Goal: Go to known website: Go to known website

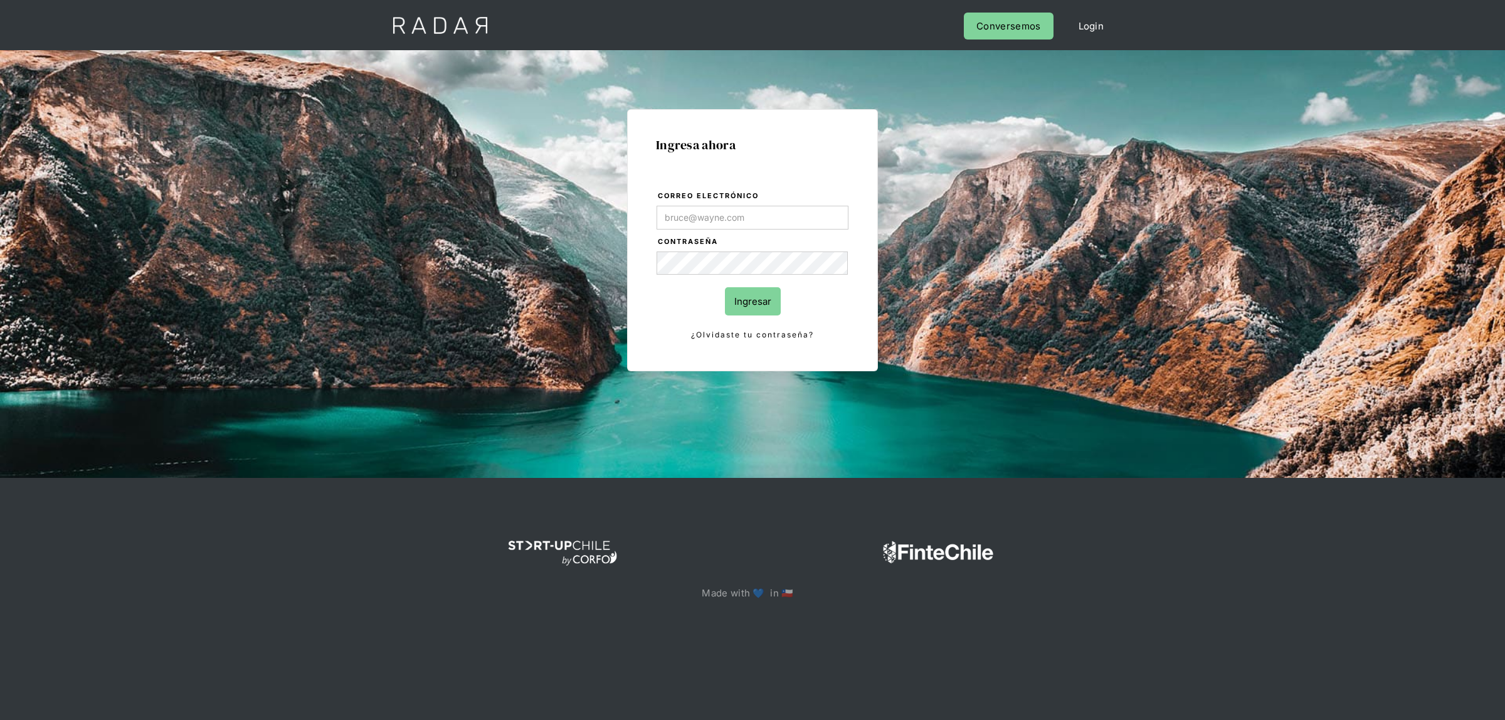
click at [716, 224] on input "Correo electrónico" at bounding box center [752, 218] width 192 height 24
type input "[EMAIL_ADDRESS][DOMAIN_NAME]"
click at [738, 296] on input "Ingresar" at bounding box center [753, 301] width 56 height 28
